Goal: Find specific page/section: Find specific page/section

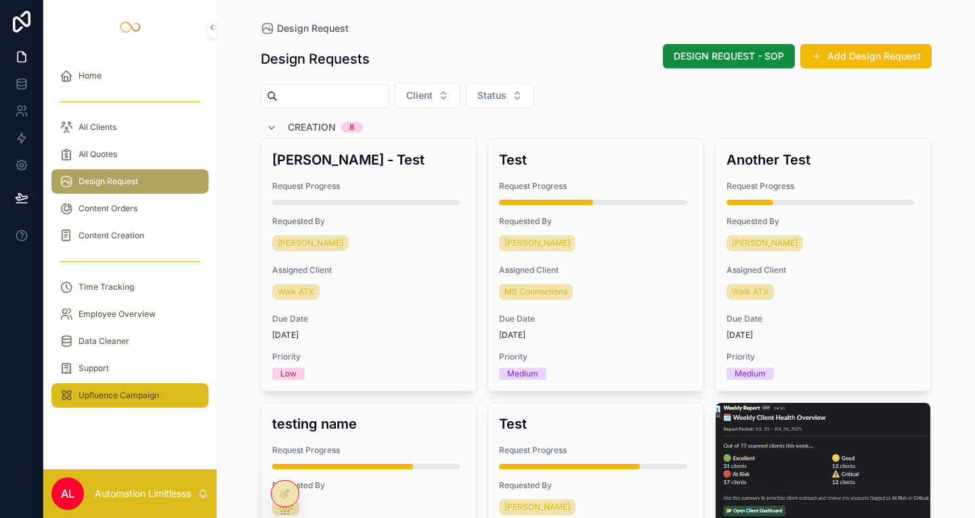
click at [153, 402] on div "Upfluence Campaign" at bounding box center [130, 396] width 141 height 22
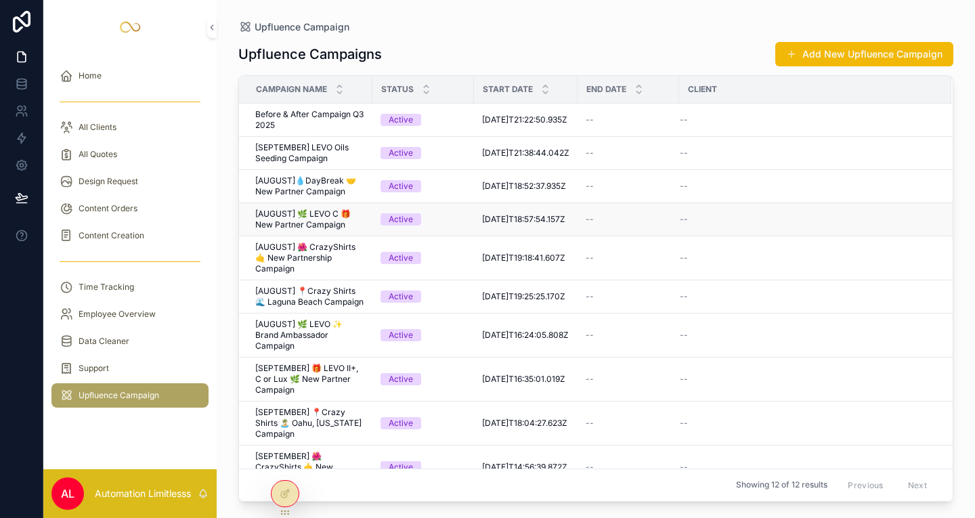
click at [342, 230] on td "[AUGUST] 🌿 LEVO C 🎁 New Partner Campaign [AUGUST] 🌿 LEVO C 🎁 New Partner Campai…" at bounding box center [305, 218] width 133 height 33
click at [332, 218] on span "[AUGUST] 🌿 LEVO C 🎁 New Partner Campaign" at bounding box center [309, 220] width 109 height 22
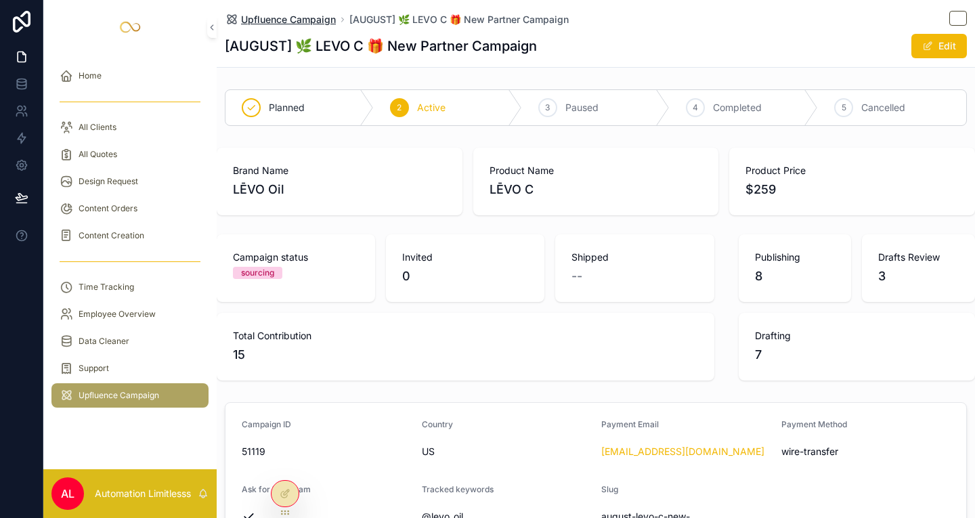
click at [301, 16] on span "Upfluence Campaign" at bounding box center [288, 20] width 95 height 14
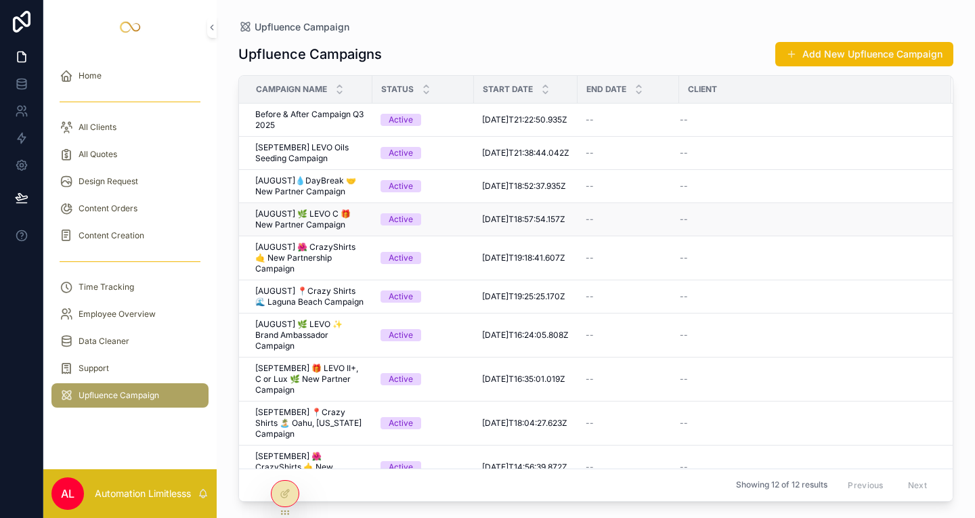
click at [328, 221] on span "[AUGUST] 🌿 LEVO C 🎁 New Partner Campaign" at bounding box center [309, 220] width 109 height 22
